Goal: Book appointment/travel/reservation

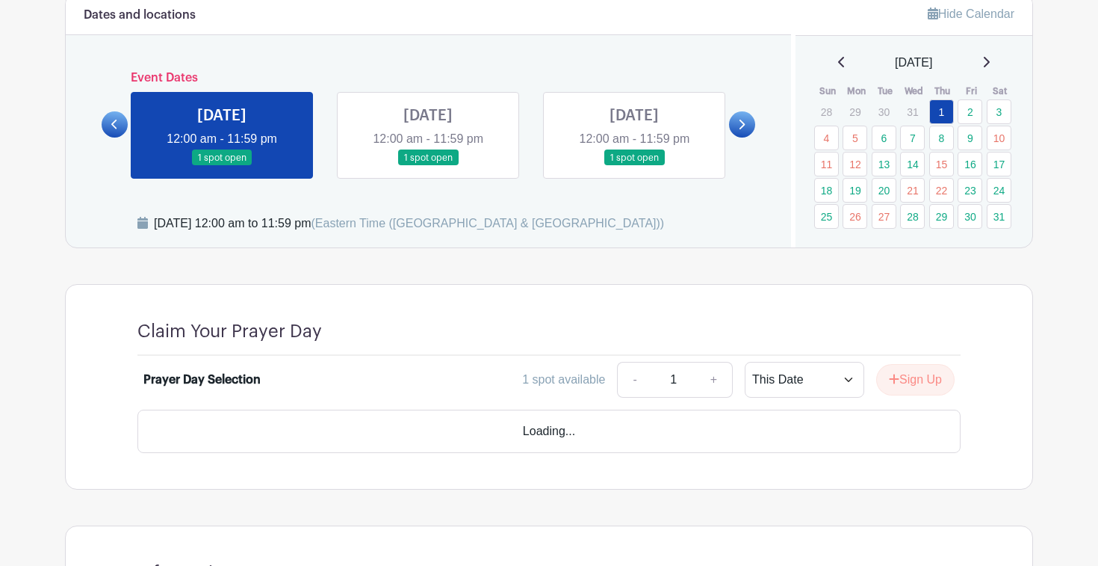
scroll to position [837, 0]
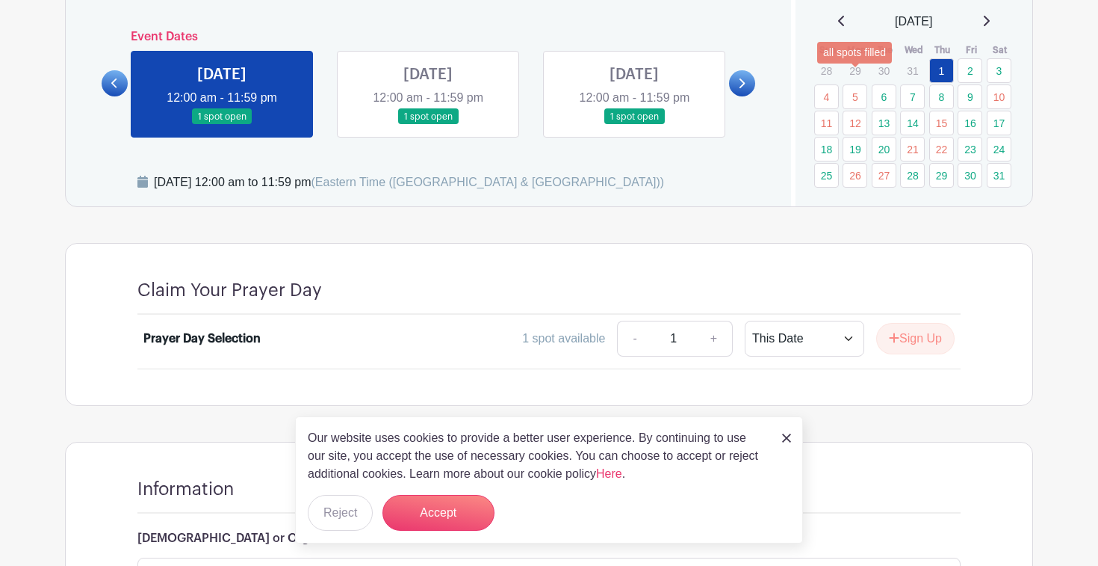
click at [856, 111] on link "12" at bounding box center [855, 123] width 25 height 25
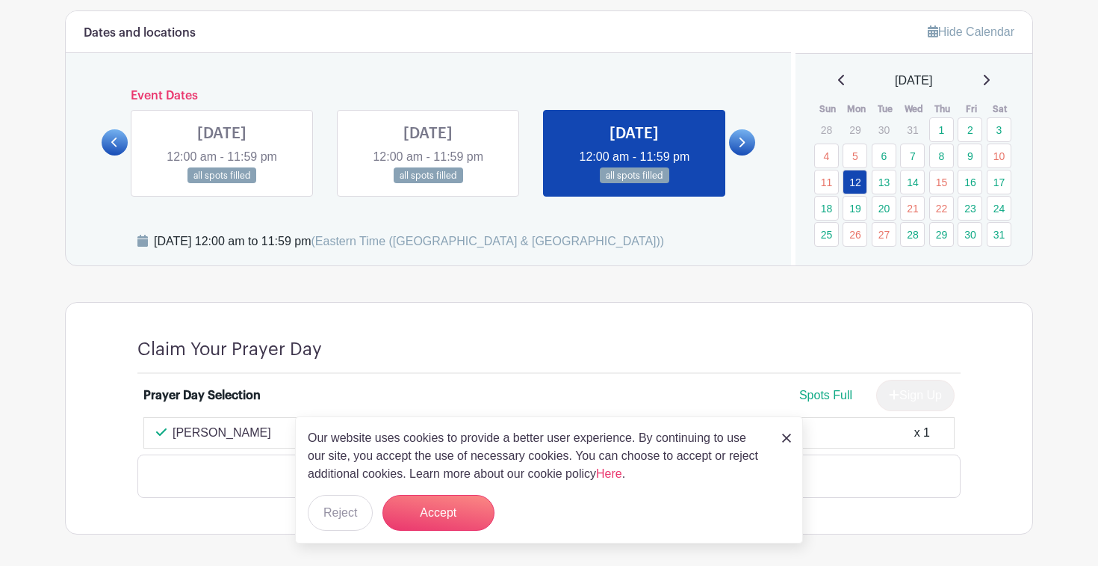
scroll to position [759, 0]
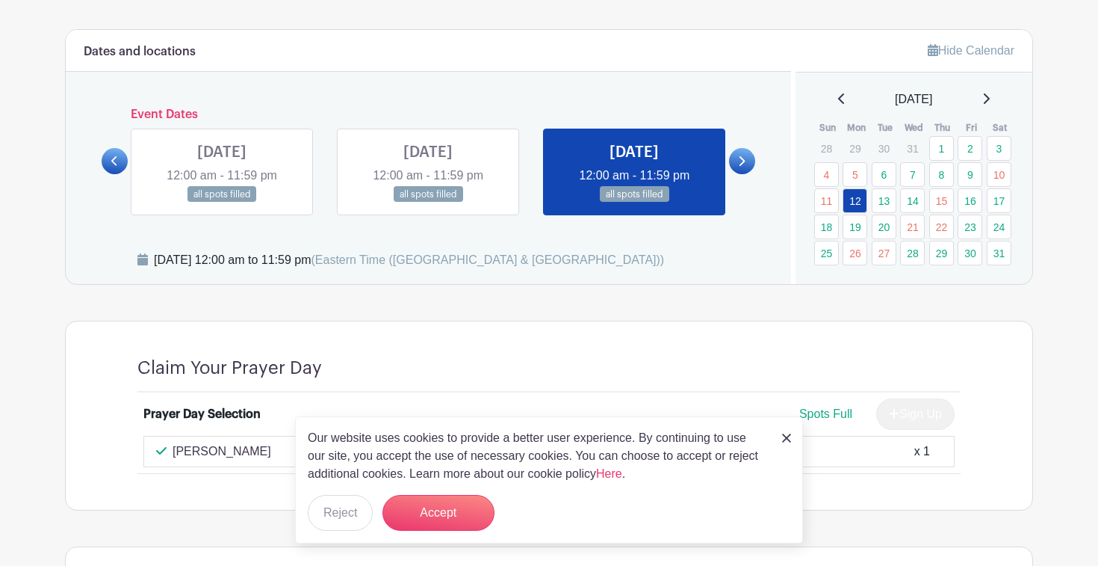
click at [998, 90] on div "[DATE]" at bounding box center [915, 99] width 202 height 18
click at [990, 93] on icon at bounding box center [987, 98] width 6 height 10
click at [743, 155] on icon at bounding box center [741, 160] width 7 height 11
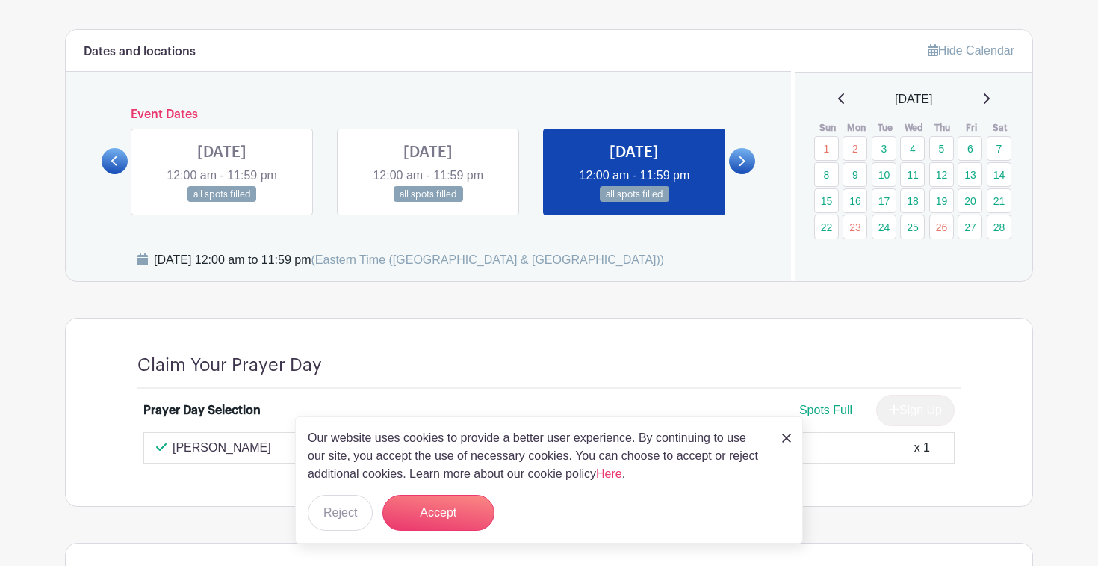
click at [990, 93] on icon at bounding box center [986, 99] width 7 height 12
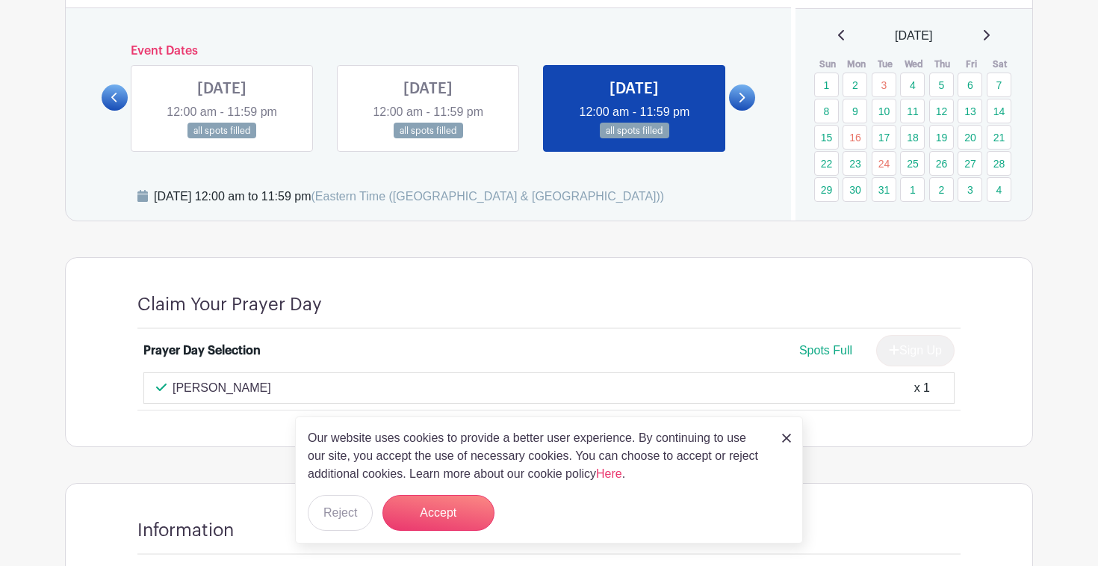
scroll to position [820, 0]
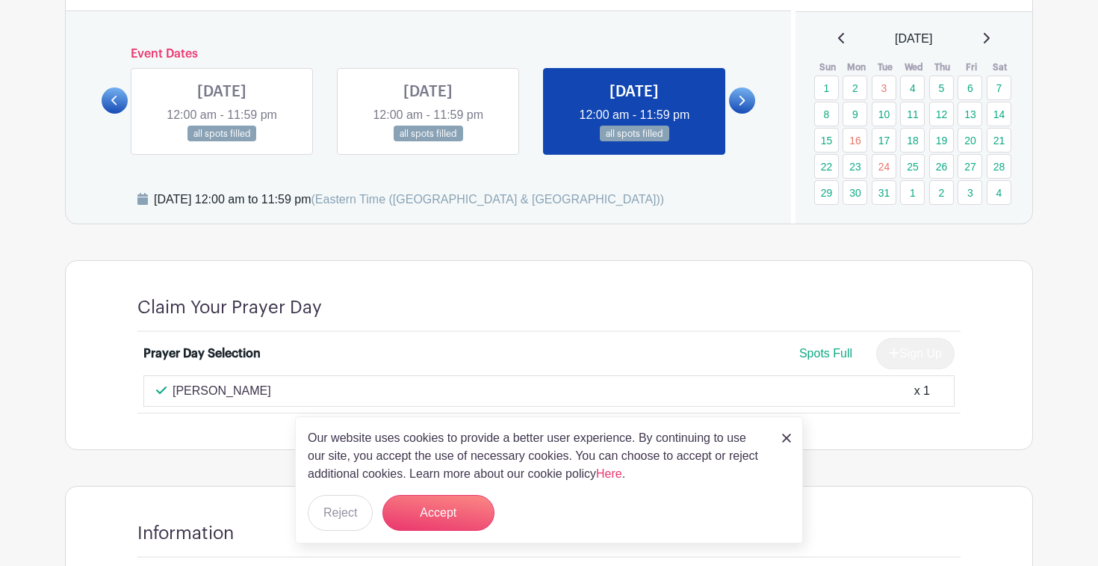
click at [747, 87] on link at bounding box center [742, 100] width 26 height 26
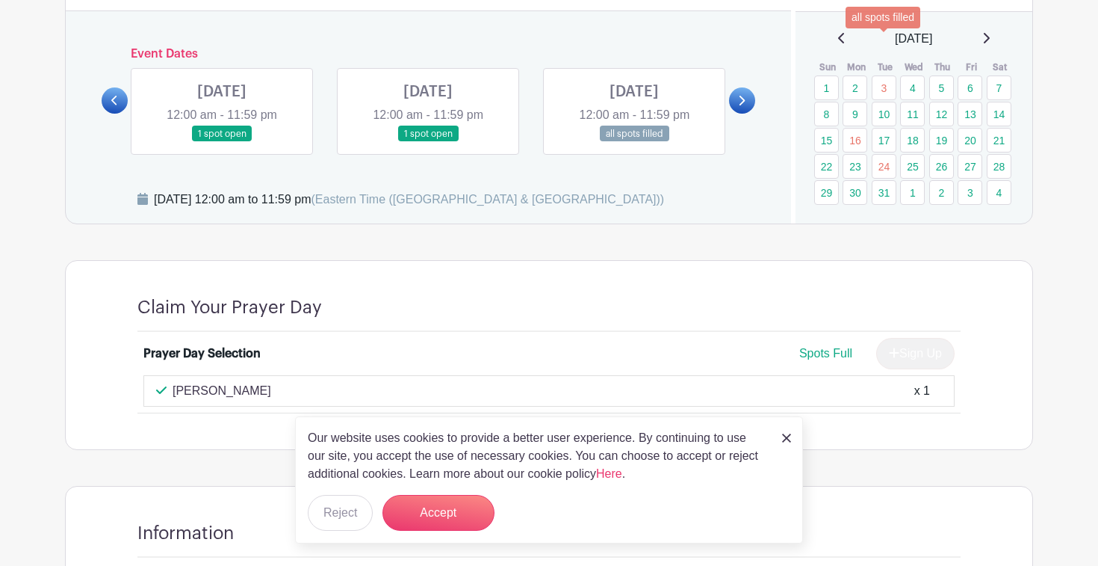
click at [888, 75] on link "3" at bounding box center [884, 87] width 25 height 25
click at [885, 75] on link "3" at bounding box center [884, 87] width 25 height 25
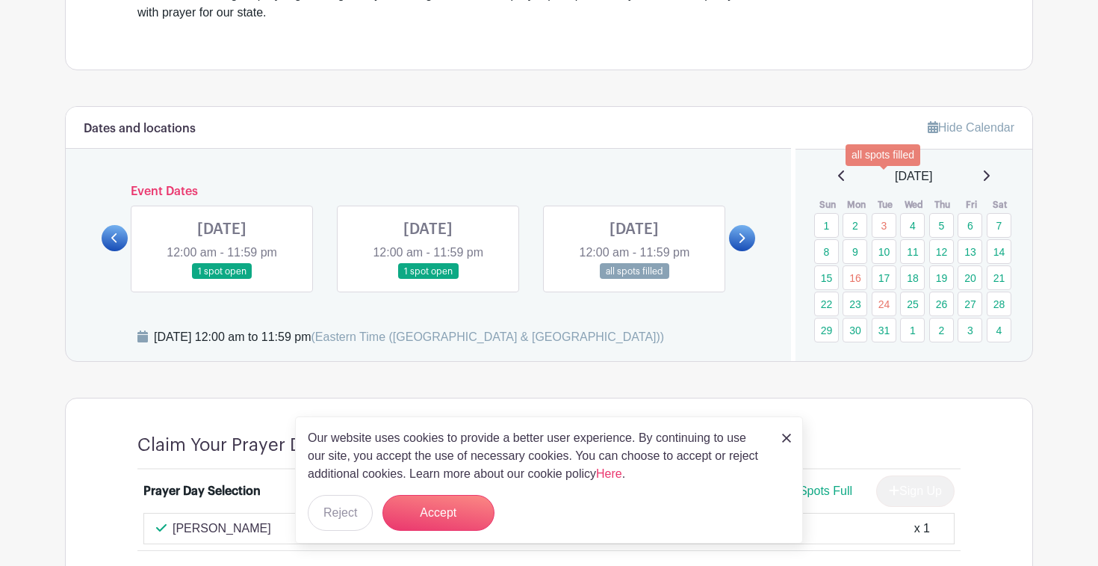
scroll to position [679, 0]
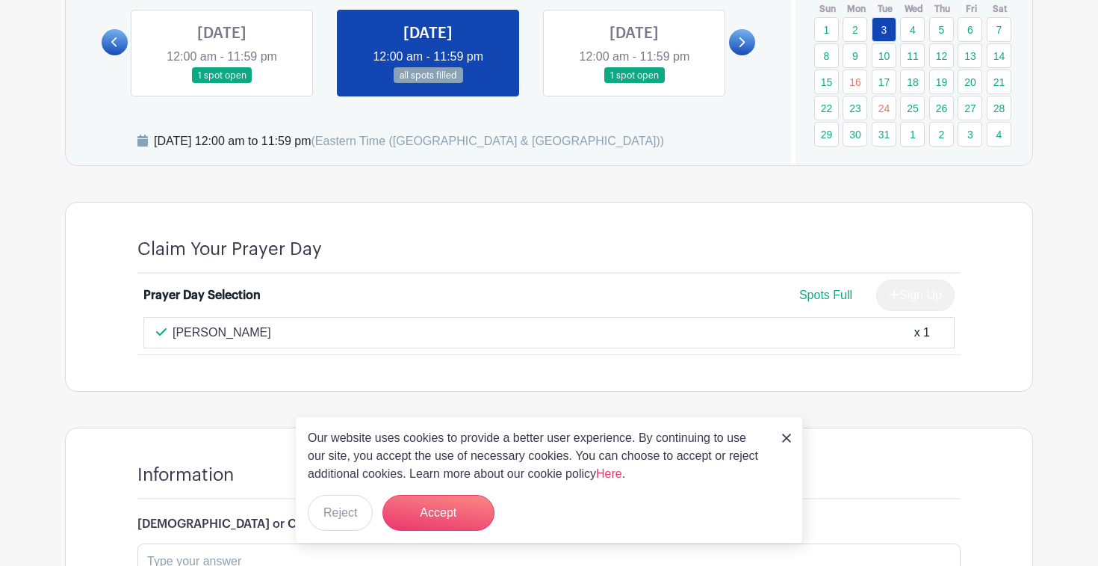
scroll to position [887, 0]
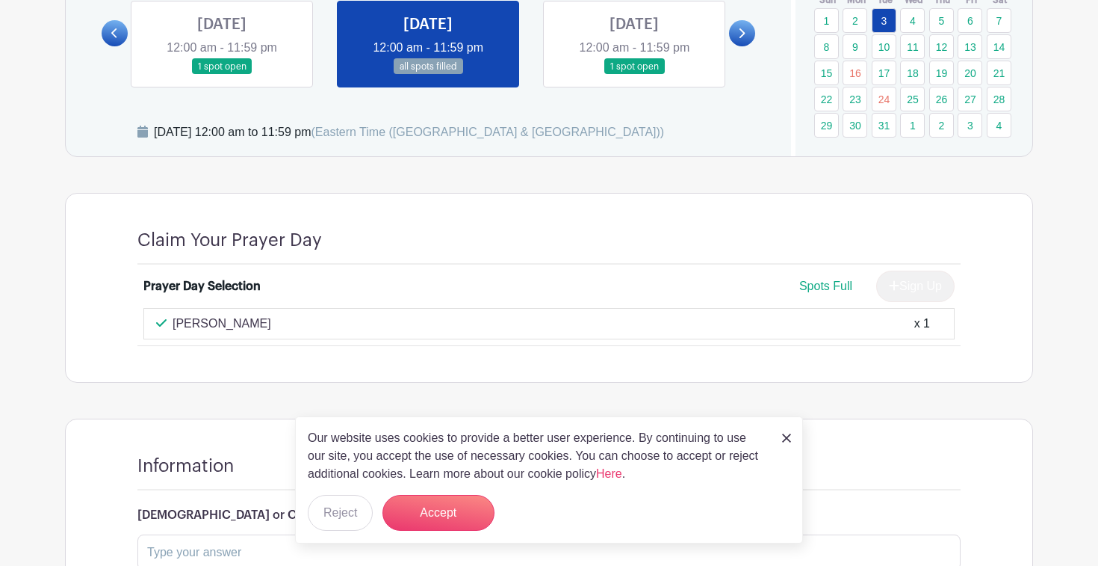
click at [788, 440] on img at bounding box center [786, 437] width 9 height 9
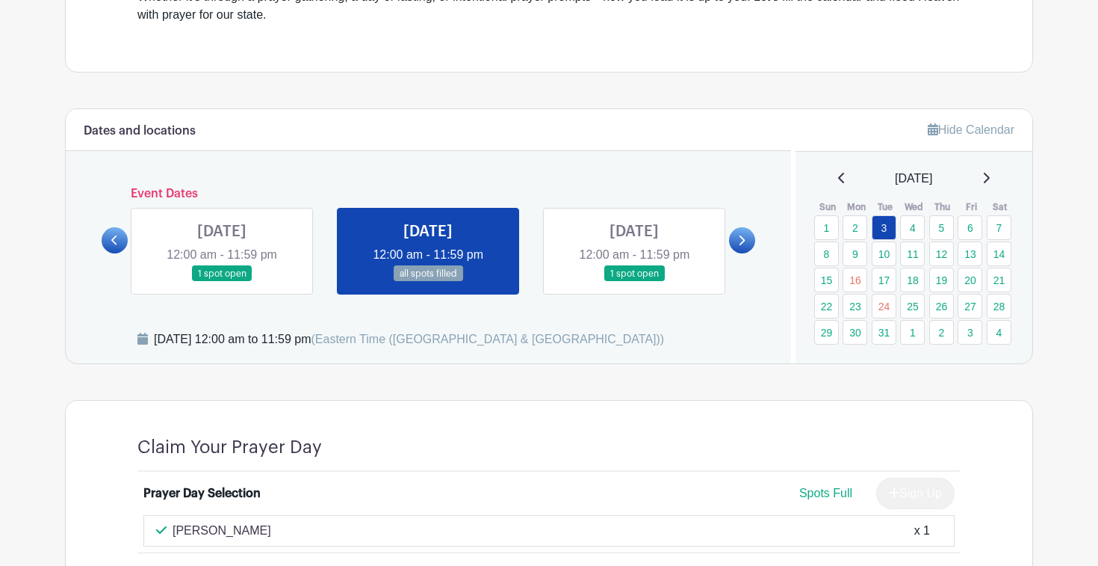
scroll to position [643, 0]
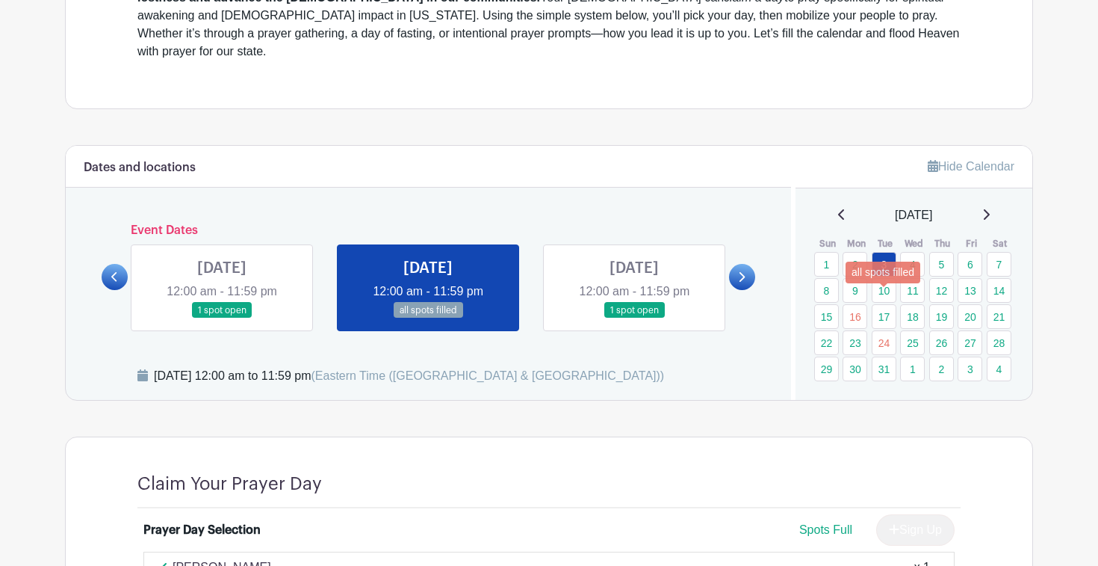
click at [885, 330] on link "24" at bounding box center [884, 342] width 25 height 25
click at [853, 304] on link "16" at bounding box center [855, 316] width 25 height 25
